Goal: Transaction & Acquisition: Purchase product/service

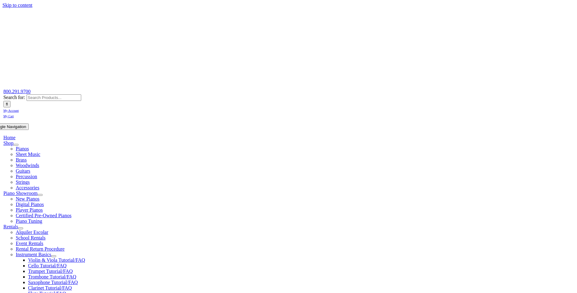
scroll to position [95, 0]
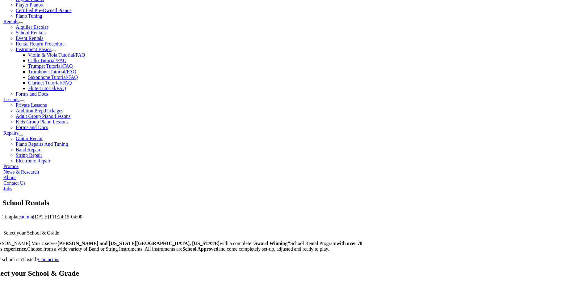
scroll to position [846, 0]
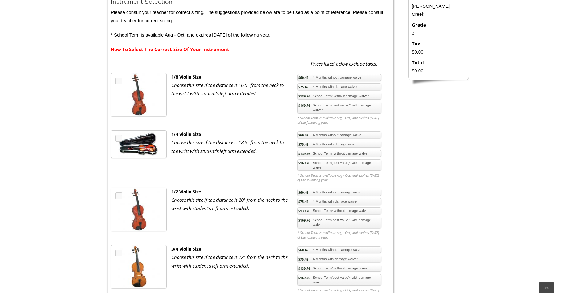
scroll to position [197, 0]
click at [336, 144] on link "$75.42 4 Months with damage waiver" at bounding box center [339, 144] width 84 height 7
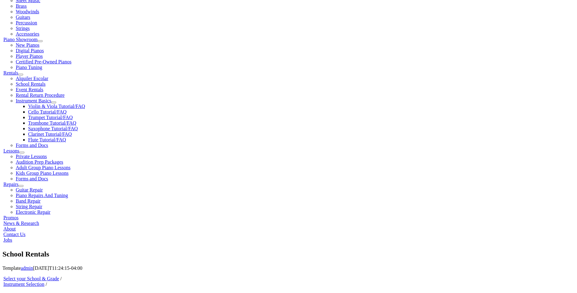
scroll to position [126, 0]
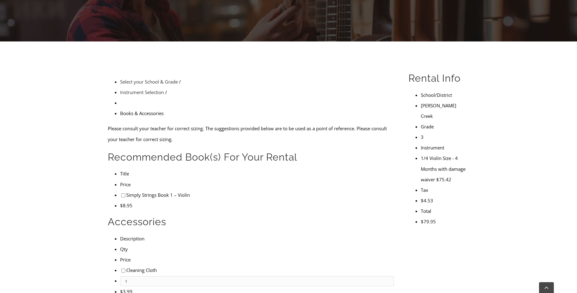
click at [121, 268] on input"] "checkbox" at bounding box center [123, 270] width 4 height 4
checkbox input"] "true"
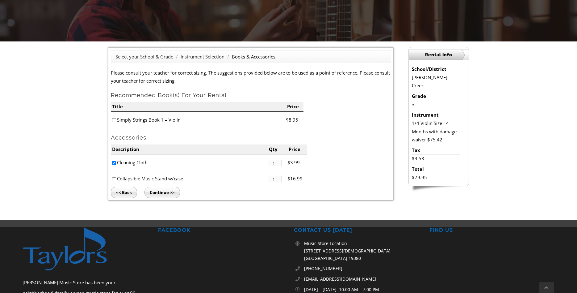
click at [115, 179] on input"] "checkbox" at bounding box center [114, 179] width 4 height 4
checkbox input"] "true"
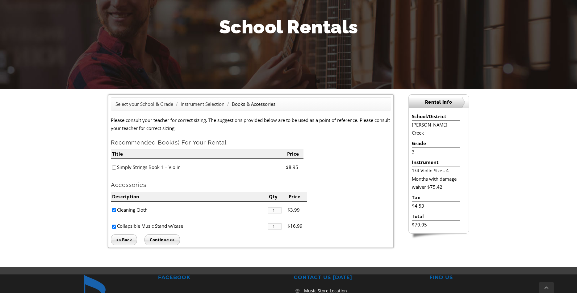
scroll to position [118, 0]
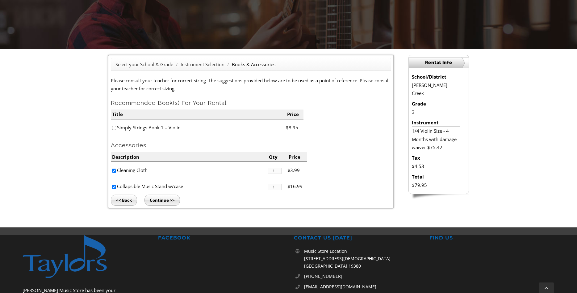
click at [173, 203] on input "Continue >>" at bounding box center [163, 199] width 36 height 11
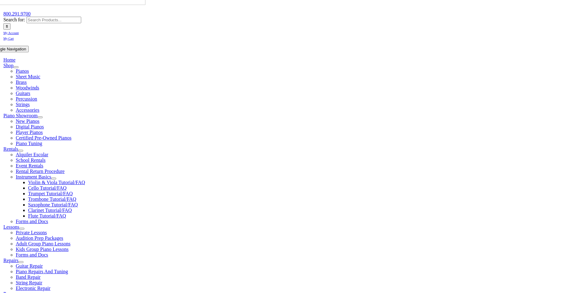
scroll to position [95, 0]
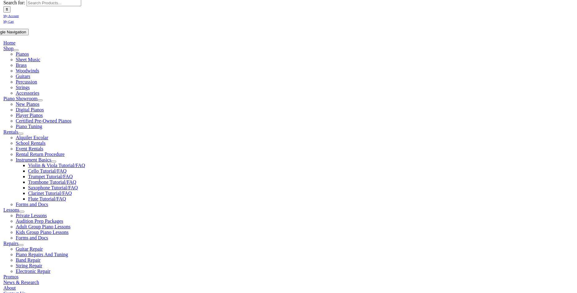
type input "1"
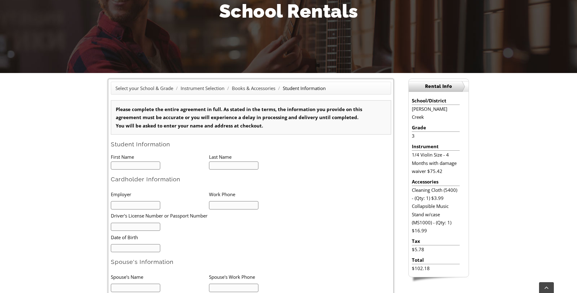
scroll to position [0, 0]
click at [152, 166] on input "text" at bounding box center [136, 165] width 50 height 8
type input "Zachary"
type input "Howren"
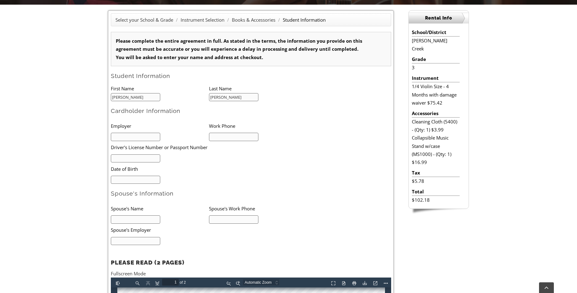
scroll to position [166, 0]
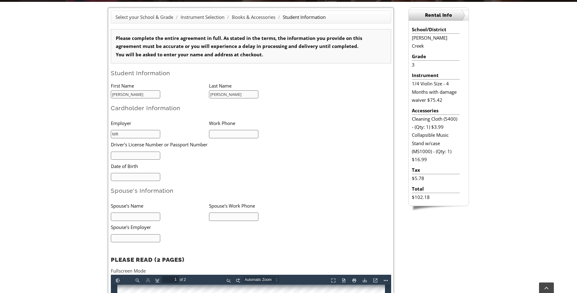
type input "M"
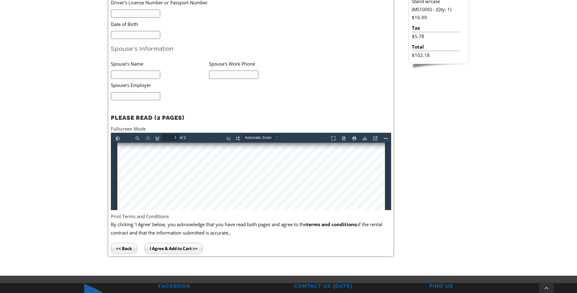
scroll to position [67, 0]
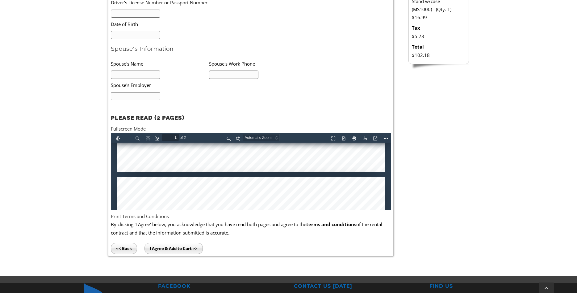
type input "2"
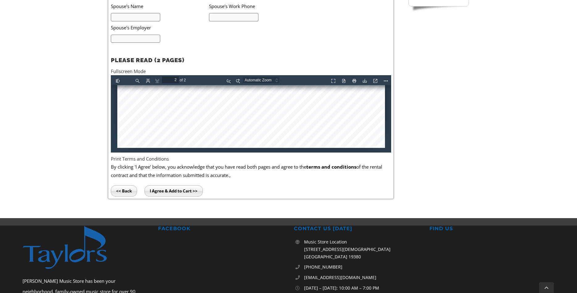
scroll to position [370, 0]
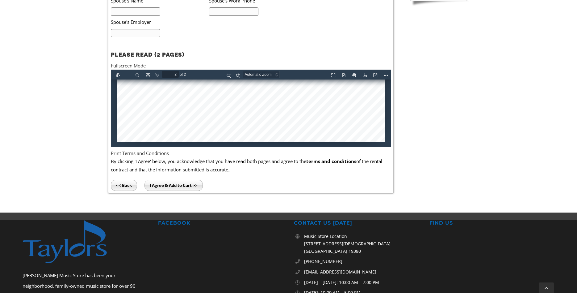
click at [196, 186] on input "I Agree & Add to Cart >>" at bounding box center [174, 184] width 58 height 11
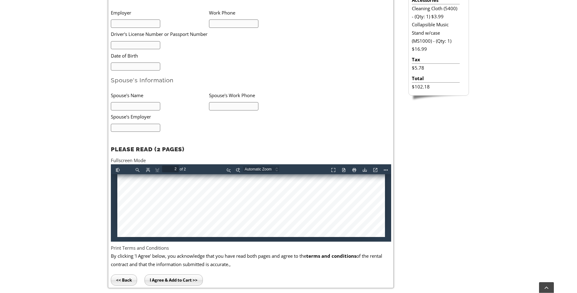
scroll to position [228, 0]
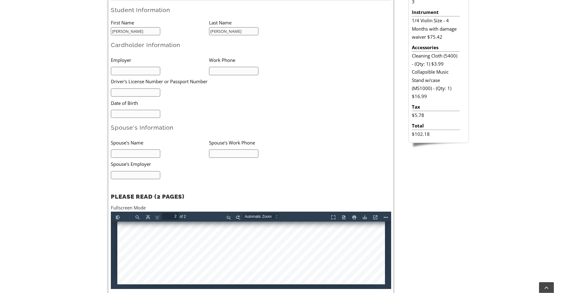
drag, startPoint x: 130, startPoint y: 67, endPoint x: 132, endPoint y: 71, distance: 3.9
click at [130, 68] on li at bounding box center [160, 70] width 98 height 9
click at [132, 72] on input "text" at bounding box center [136, 71] width 50 height 8
type input "MR&D"
type input "6109458347"
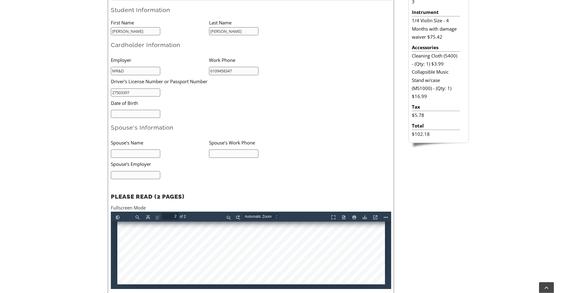
type input "27503397"
type input "06/21/1979"
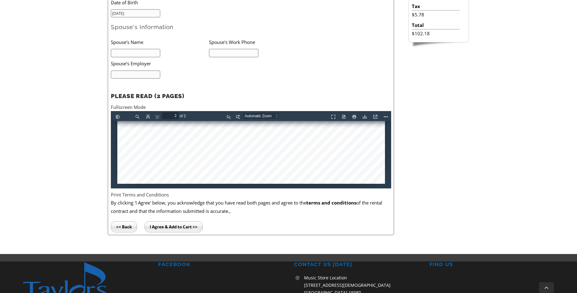
scroll to position [339, 0]
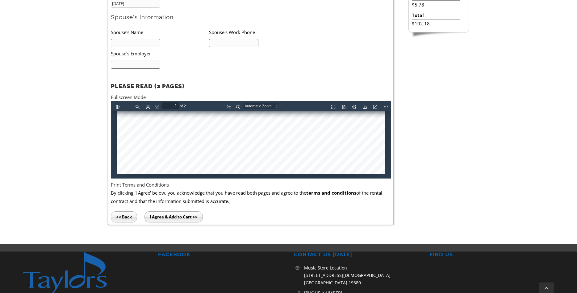
click at [189, 217] on input "I Agree & Add to Cart >>" at bounding box center [174, 216] width 58 height 11
click at [146, 44] on input "text" at bounding box center [136, 43] width 50 height 8
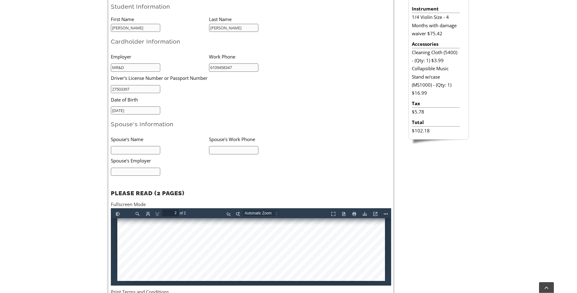
scroll to position [228, 0]
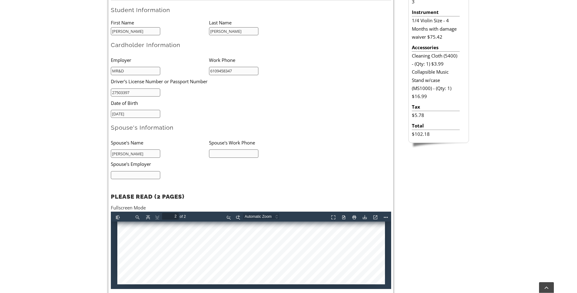
type input "Dan Howren"
type input "7324922444"
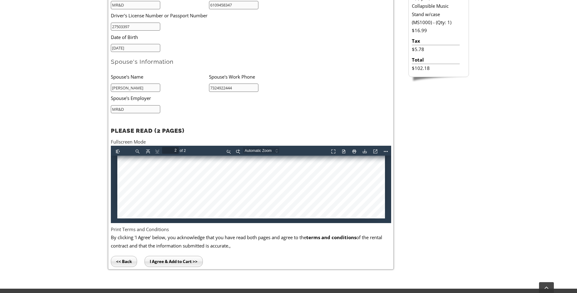
scroll to position [299, 0]
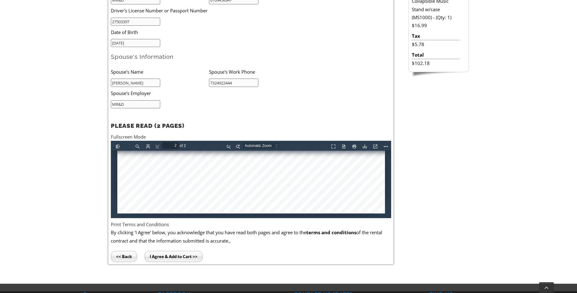
type input "MR&D"
click at [170, 257] on input "I Agree & Add to Cart >>" at bounding box center [174, 255] width 58 height 11
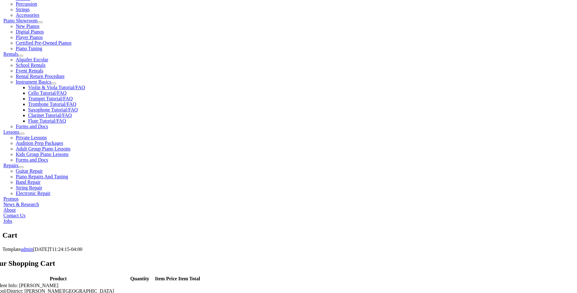
scroll to position [173, 0]
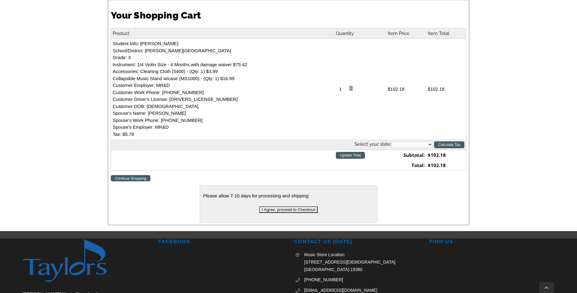
click at [297, 210] on input "I Agree, proceed to Checkout" at bounding box center [288, 209] width 58 height 6
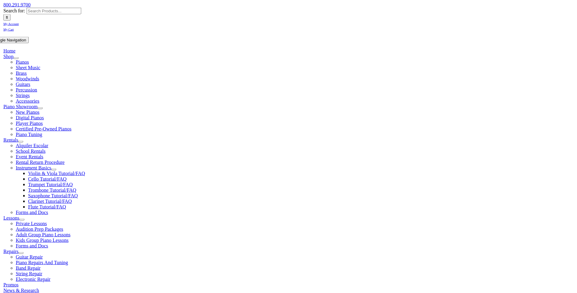
scroll to position [95, 0]
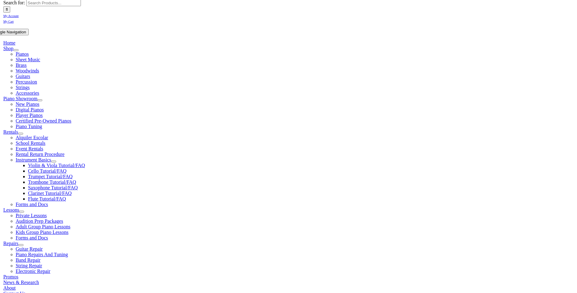
select select "PA"
click option "[US_STATE]" at bounding box center [0, 0] width 0 height 0
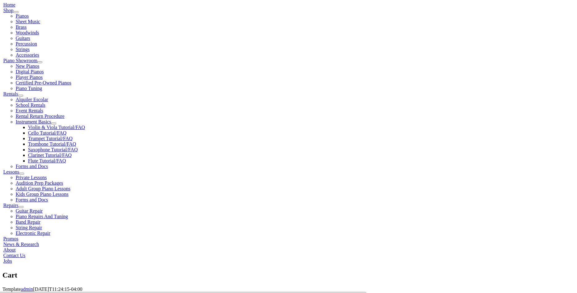
scroll to position [142, 0]
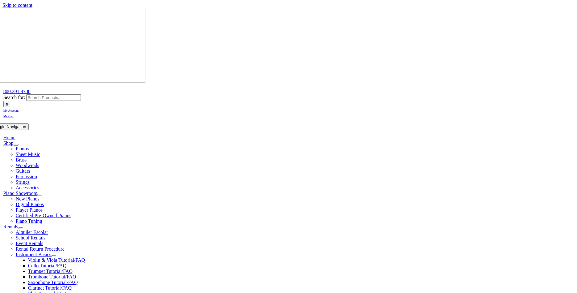
select select "PA"
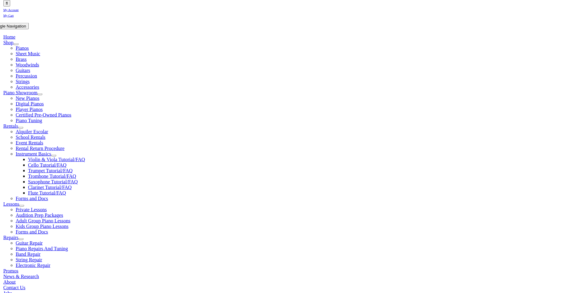
scroll to position [126, 0]
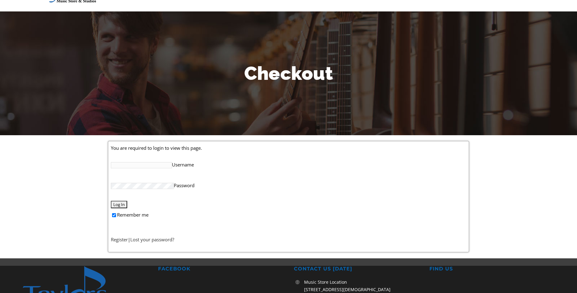
scroll to position [32, 0]
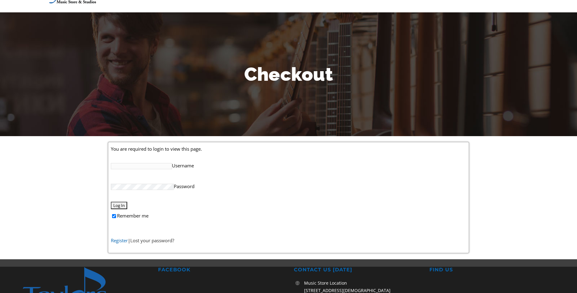
click at [124, 239] on link "Register" at bounding box center [119, 240] width 17 height 6
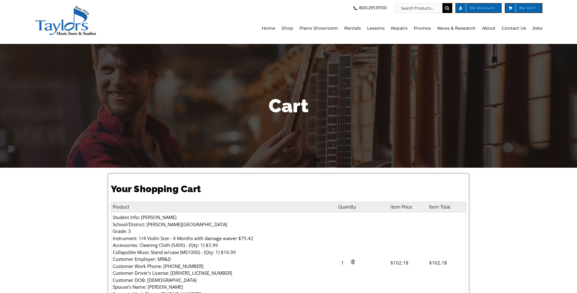
select select "PA"
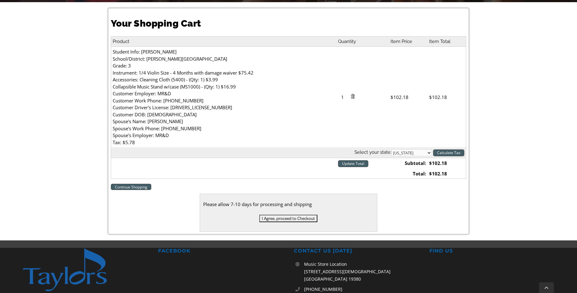
scroll to position [166, 0]
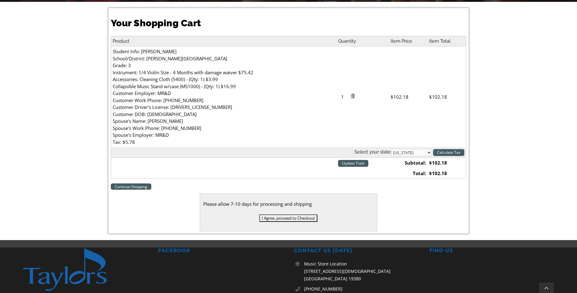
click at [308, 219] on input "I Agree, proceed to Checkout" at bounding box center [288, 217] width 58 height 7
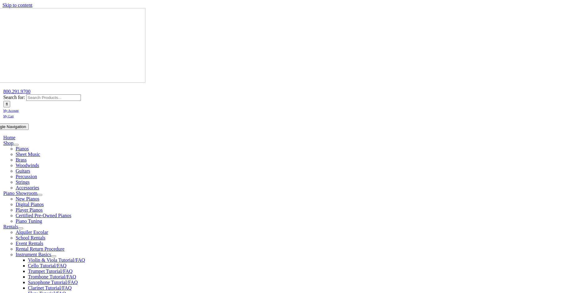
select select
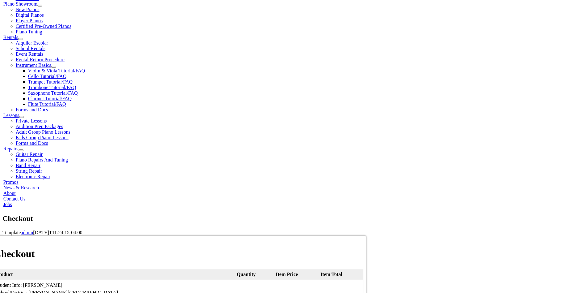
scroll to position [221, 0]
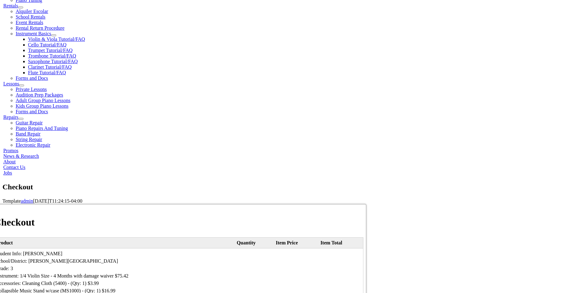
type input "Kerry"
type input "Howren"
type input "115 Heather Hill Dr."
type input "Downingtown"
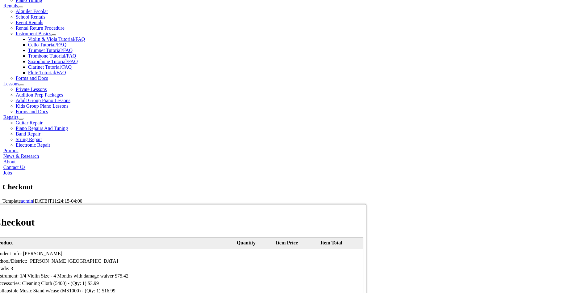
select select "PA"
type input "19335"
select select "mastercard"
click option "MasterCard" at bounding box center [0, 0] width 0 height 0
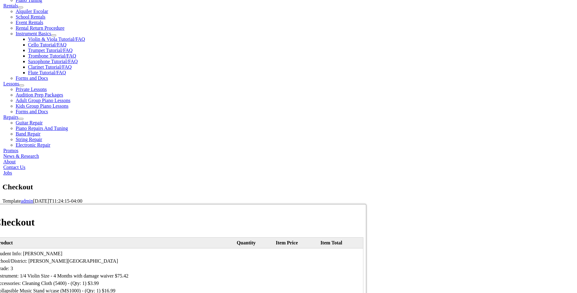
type input "5424181588121595"
select select "03"
click option "03" at bounding box center [0, 0] width 0 height 0
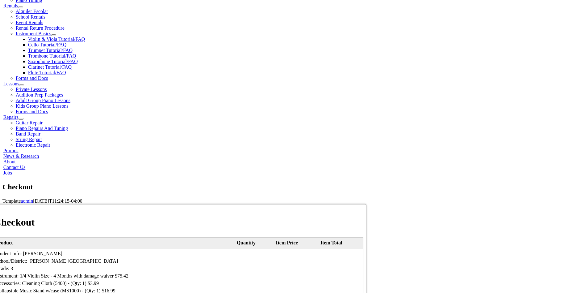
select select "2028"
click option "2028" at bounding box center [0, 0] width 0 height 0
type input "266"
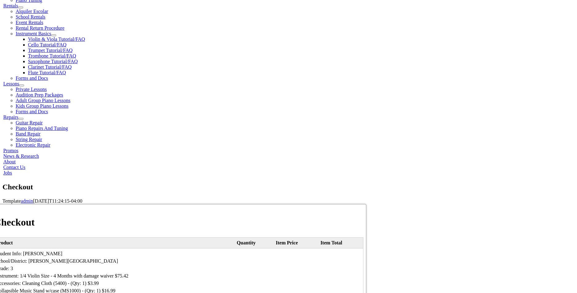
type input "2158802153"
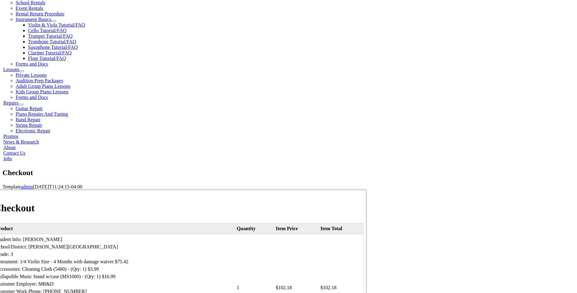
scroll to position [252, 0]
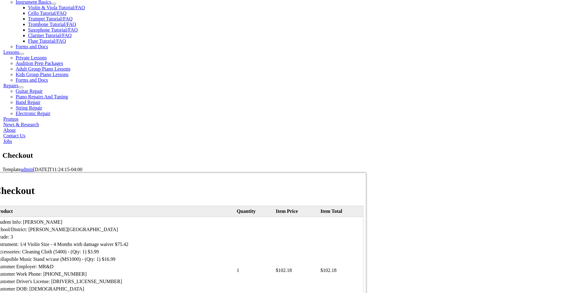
type input "kdhopp24@gmail.com"
